Goal: Information Seeking & Learning: Learn about a topic

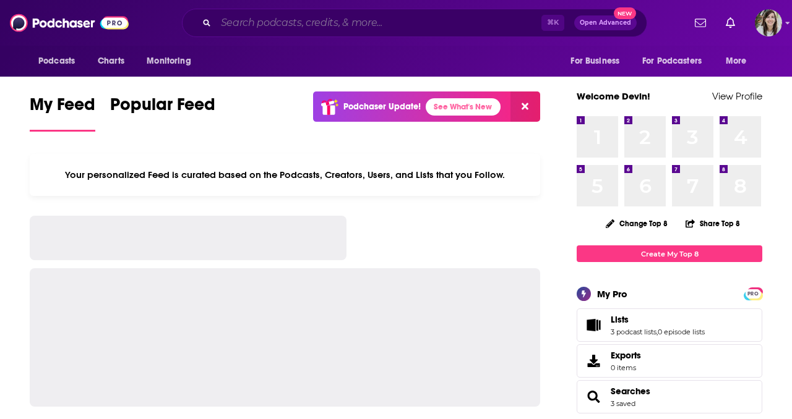
click at [394, 26] on input "Search podcasts, credits, & more..." at bounding box center [378, 23] width 325 height 20
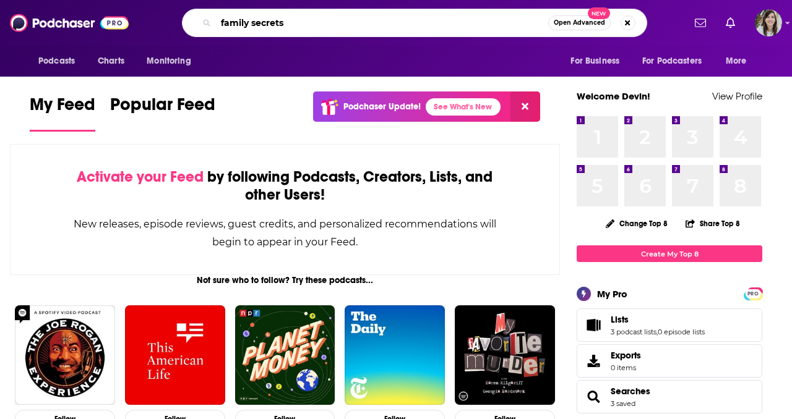
type input "family secrets"
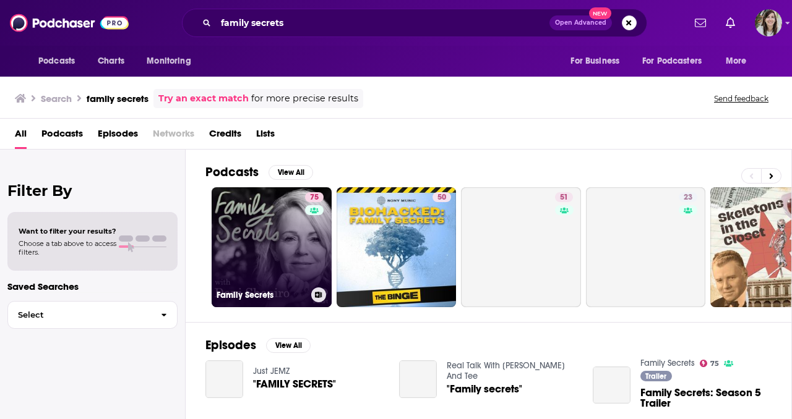
click at [284, 243] on link "75 Family Secrets" at bounding box center [271, 247] width 120 height 120
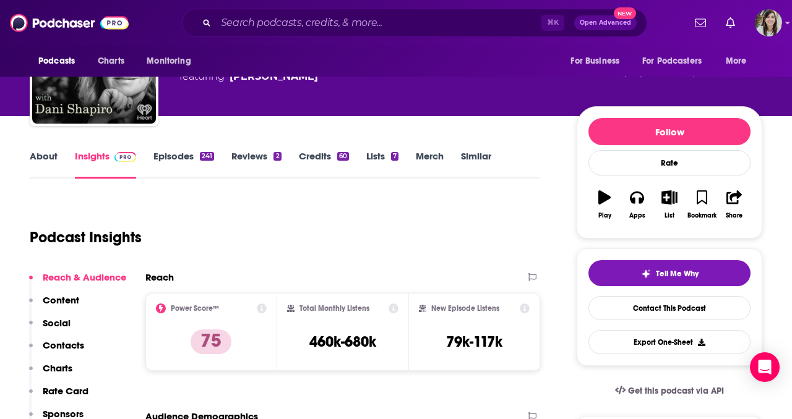
scroll to position [134, 0]
